Goal: Information Seeking & Learning: Learn about a topic

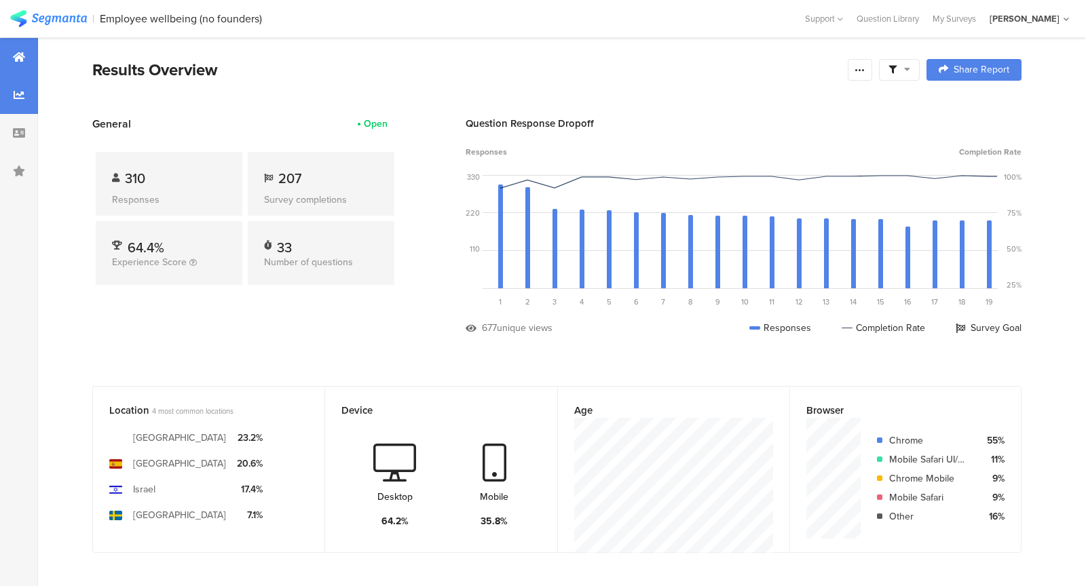
click at [24, 97] on icon at bounding box center [19, 95] width 11 height 11
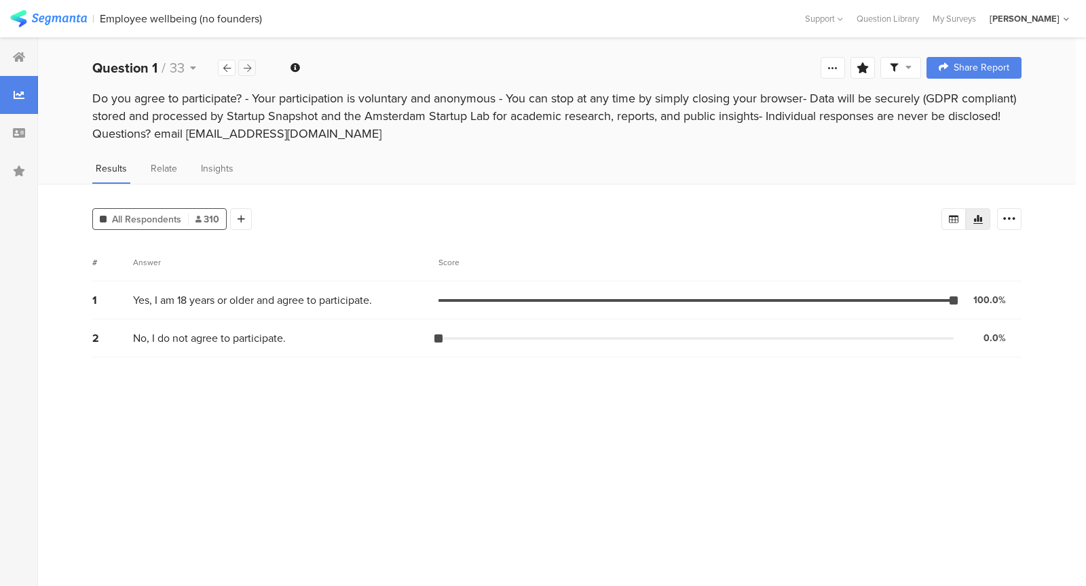
click at [244, 66] on icon at bounding box center [247, 68] width 7 height 9
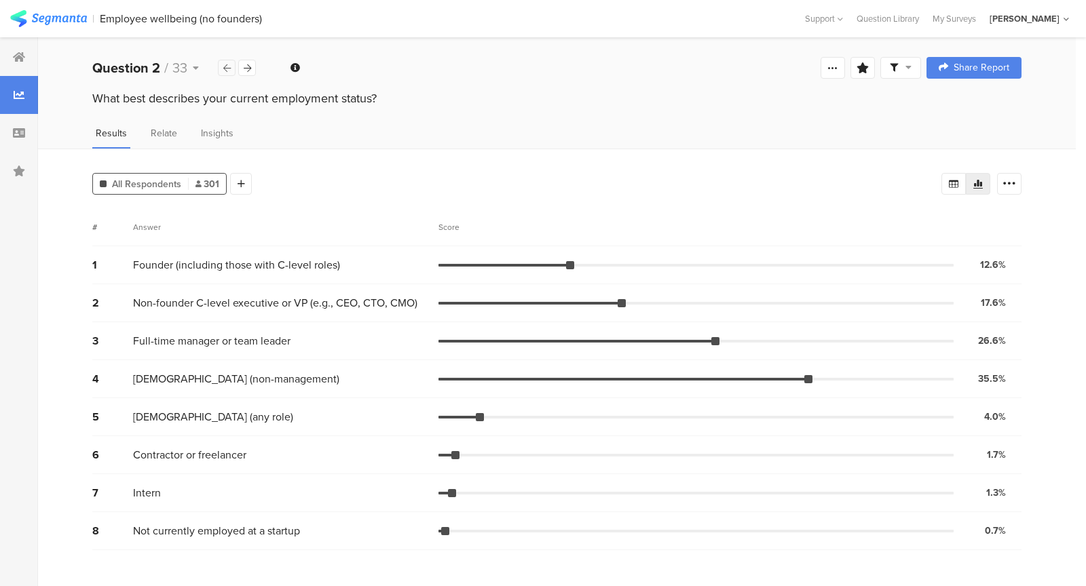
click at [222, 69] on div at bounding box center [227, 68] width 18 height 16
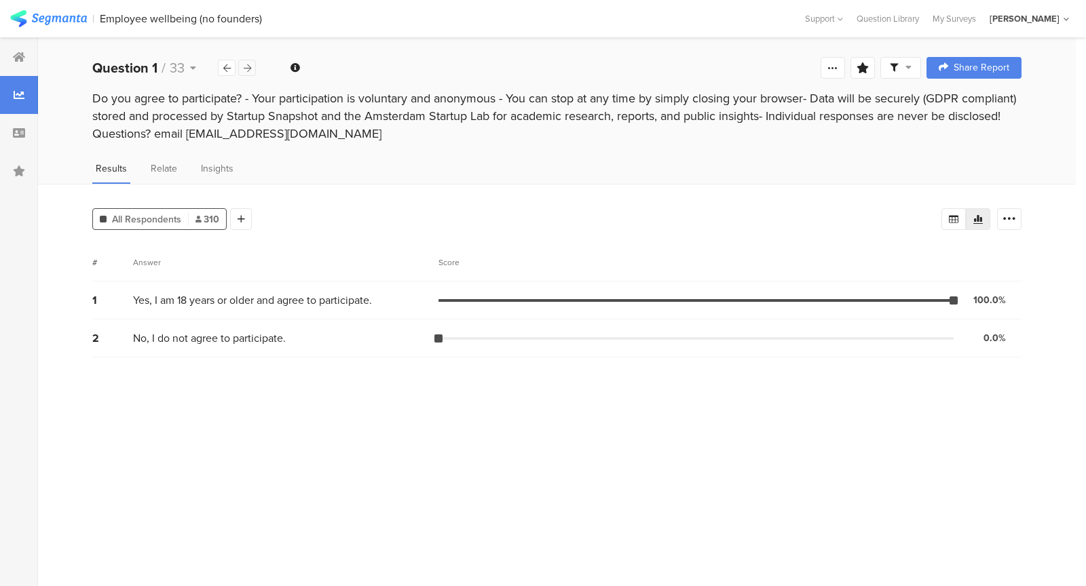
click at [249, 69] on icon at bounding box center [247, 68] width 7 height 9
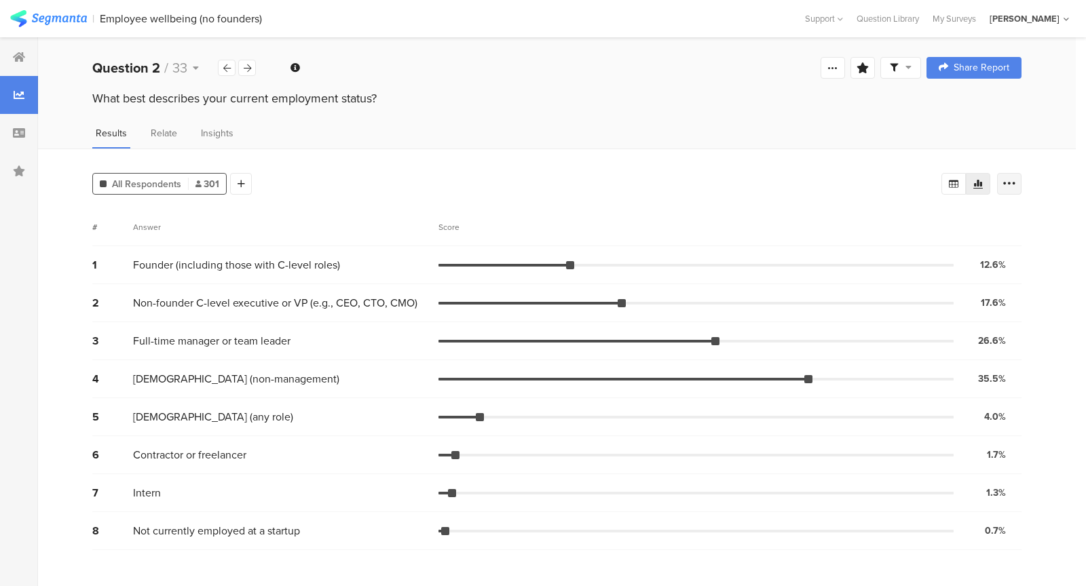
click at [1015, 187] on icon at bounding box center [1009, 184] width 14 height 14
click at [1001, 275] on span at bounding box center [1000, 279] width 20 height 11
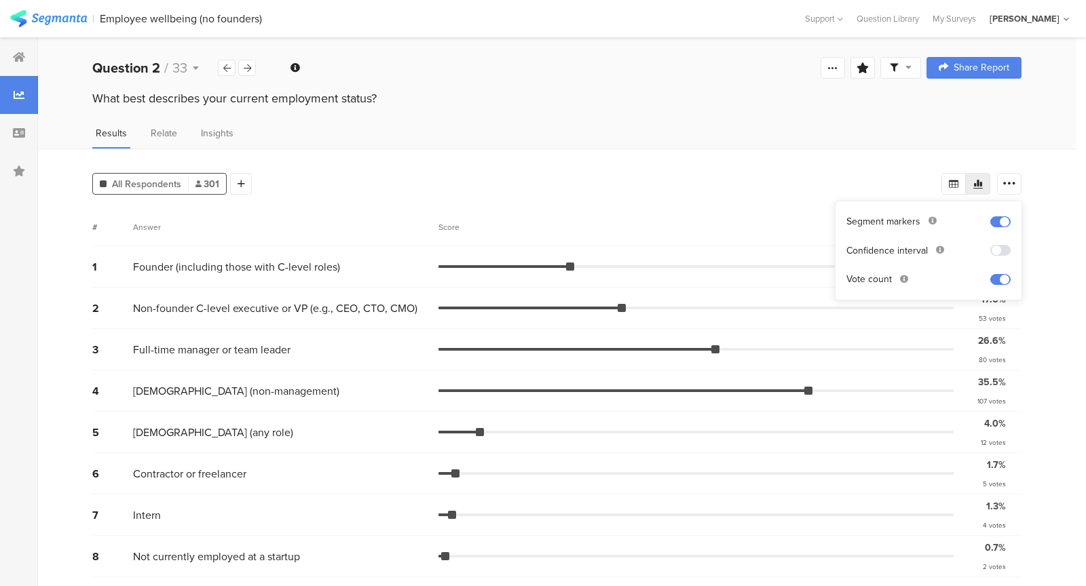
click at [1071, 297] on div "All Respondents 301 Add Segment # Answer Score 1 Founder (including those with …" at bounding box center [556, 368] width 1037 height 439
click at [15, 52] on icon at bounding box center [19, 57] width 12 height 11
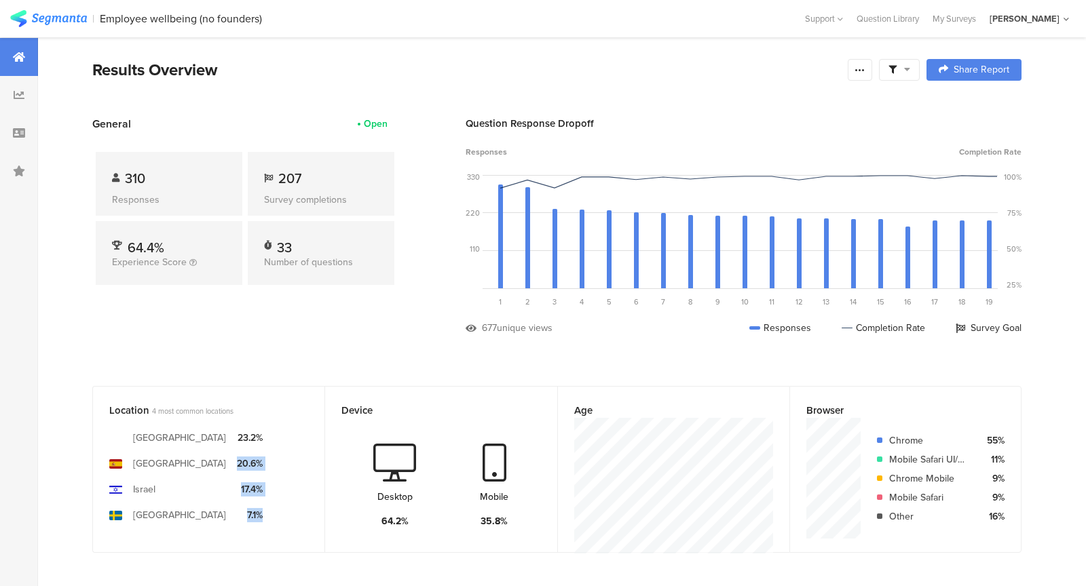
drag, startPoint x: 242, startPoint y: 448, endPoint x: 282, endPoint y: 534, distance: 95.0
click at [282, 531] on div "[GEOGRAPHIC_DATA] [GEOGRAPHIC_DATA] [GEOGRAPHIC_DATA] [GEOGRAPHIC_DATA] 23.2% 2…" at bounding box center [208, 486] width 199 height 136
click at [282, 534] on div "[GEOGRAPHIC_DATA] [GEOGRAPHIC_DATA] [GEOGRAPHIC_DATA] [GEOGRAPHIC_DATA] 23.2% 2…" at bounding box center [208, 486] width 199 height 136
